Goal: Ask a question

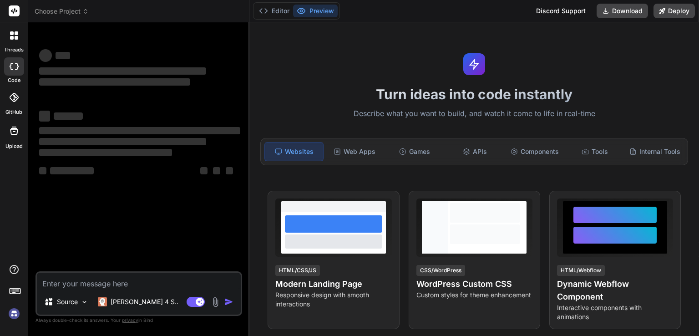
click at [69, 285] on textarea at bounding box center [139, 280] width 204 height 16
type textarea "h"
type textarea "x"
type textarea "hi"
type textarea "x"
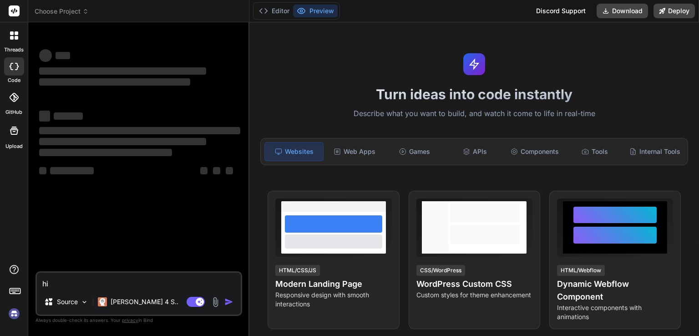
type textarea "hi"
type textarea "x"
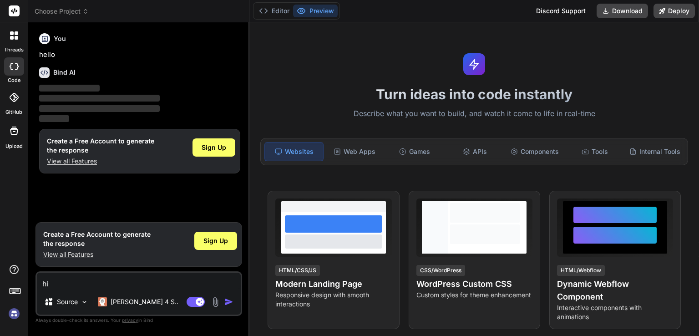
click at [224, 302] on img "button" at bounding box center [228, 301] width 9 height 9
click at [225, 302] on img "button" at bounding box center [228, 301] width 9 height 9
click at [224, 303] on img "button" at bounding box center [228, 301] width 9 height 9
click at [224, 302] on div "Agent Mode. When this toggle is activated, AI automatically makes decisions, re…" at bounding box center [211, 301] width 52 height 11
